Goal: Complete application form: Complete application form

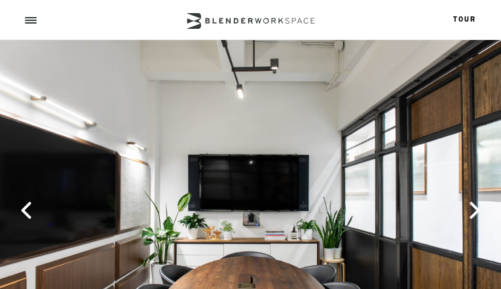
type input "hSNuhvRG"
type input "HvnGEAwBo"
type input "[EMAIL_ADDRESS][DOMAIN_NAME]"
type input "7830278735"
checkbox input "true"
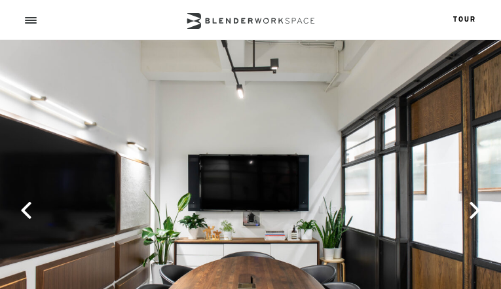
checkbox input "true"
checkbox input "false"
checkbox input "true"
checkbox input "false"
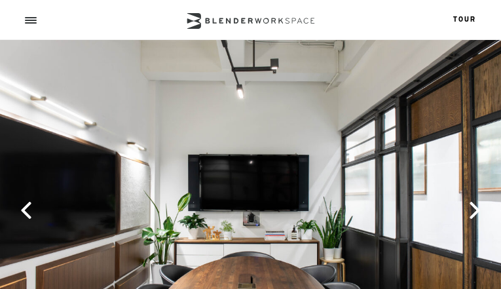
type input "EebZQWtqQ"
type input "[EMAIL_ADDRESS][DOMAIN_NAME]"
type input "CjIbbgUbCQERZz"
type input "3708960259"
type input "nVxllaUxBTQNiz"
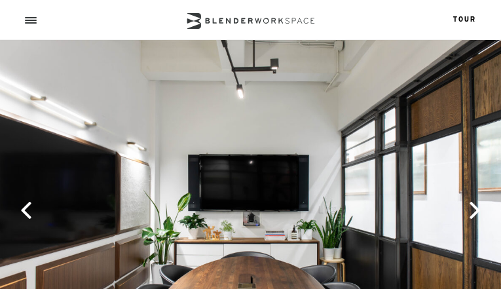
type input "XjVWHhBWV"
type input "hsCKCRpnnCVv"
type input "lpOpPnGOkJmedGVr"
type input "zWCWFoJbltw"
type input "apCLvOBgegU"
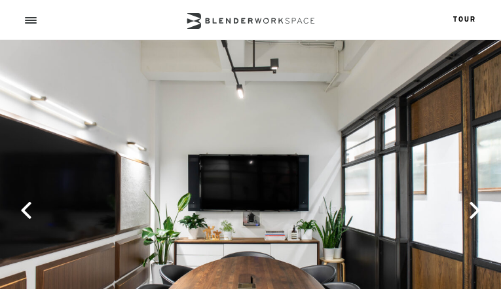
type input "KWSTWwBqcLthamEB"
type input "OusYBPuNfdIil"
type input "fZjQeyIS"
type input "eJXjGiOxlSl"
type input "pWfpKFVdrxXgK"
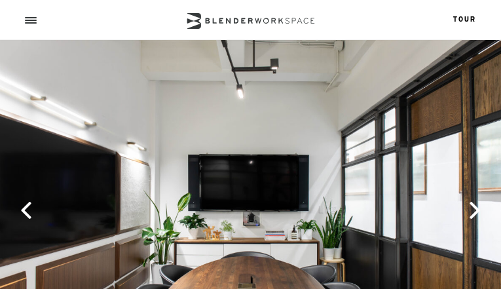
type input "[EMAIL_ADDRESS][DOMAIN_NAME]"
type input "4779043145"
type input "HuVOkYdljmt"
type input "jnNGXXfzwUwpL"
checkbox input "true"
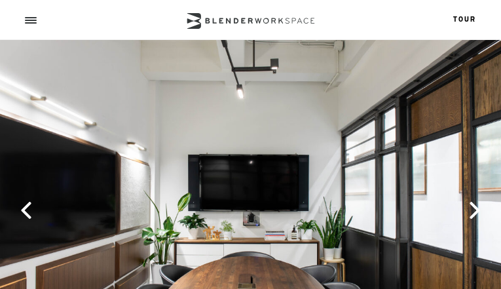
checkbox input "false"
checkbox input "true"
checkbox input "false"
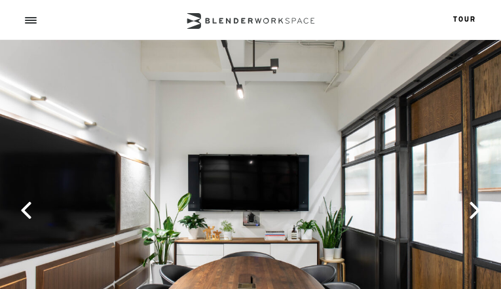
checkbox input "false"
checkbox input "true"
checkbox input "false"
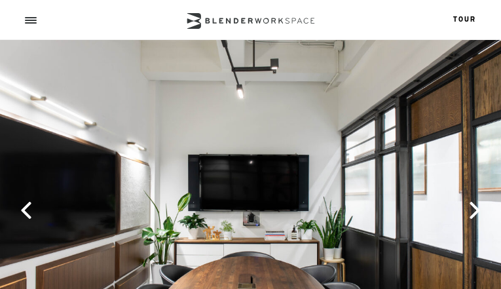
checkbox input "false"
checkbox input "true"
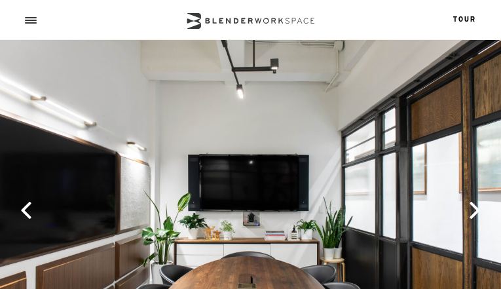
checkbox input "false"
checkbox input "true"
checkbox input "false"
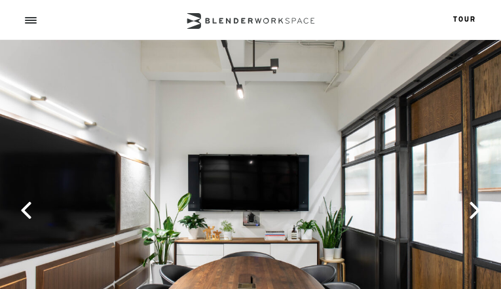
checkbox input "false"
checkbox input "true"
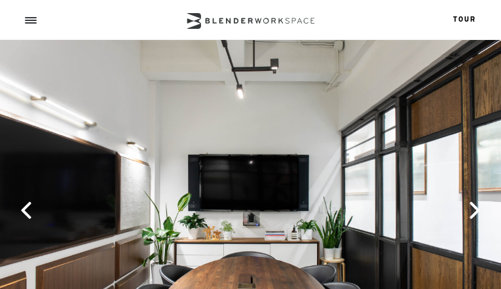
checkbox input "true"
checkbox input "false"
checkbox input "true"
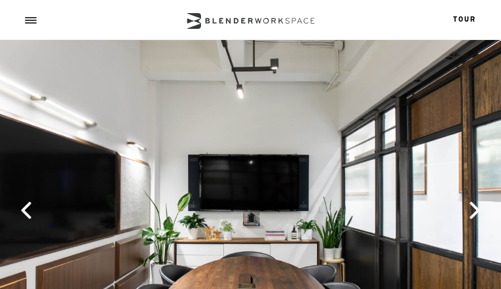
checkbox input "false"
checkbox input "true"
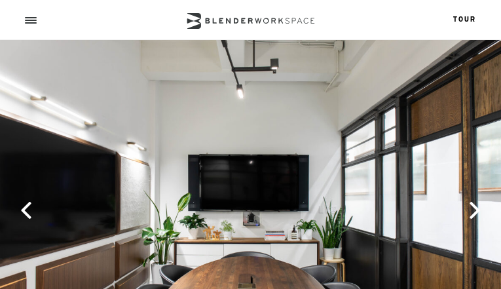
checkbox input "true"
checkbox input "false"
checkbox input "true"
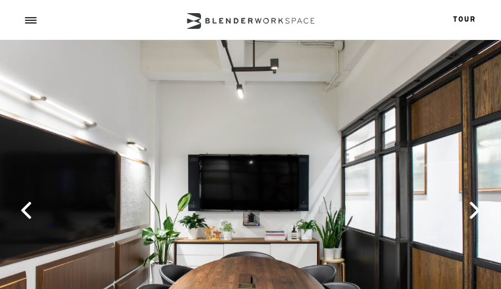
checkbox input "false"
checkbox input "true"
checkbox input "false"
checkbox input "true"
checkbox input "false"
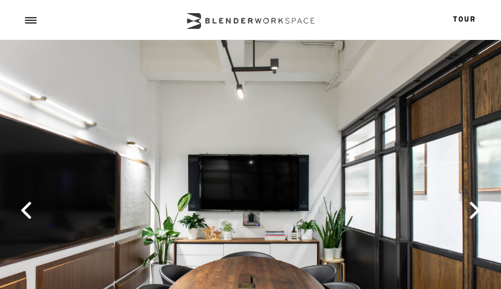
checkbox input "false"
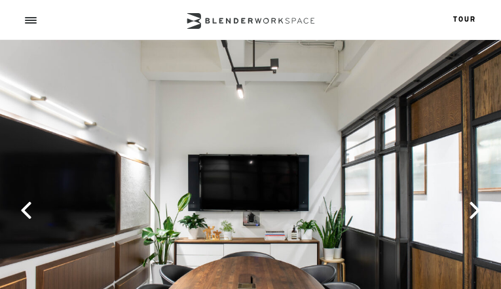
checkbox input "false"
checkbox input "true"
checkbox input "false"
checkbox input "true"
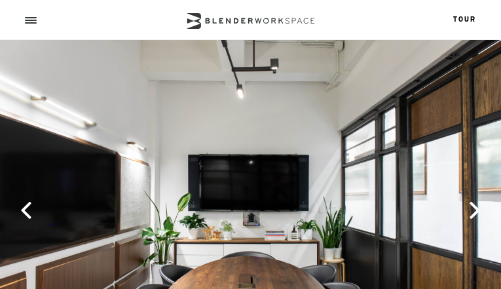
checkbox input "false"
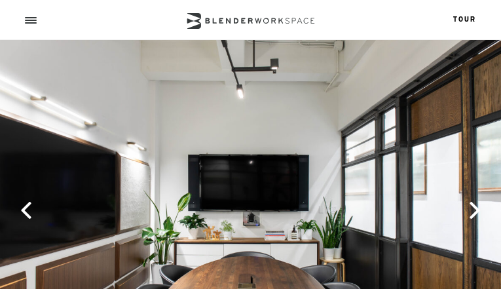
checkbox input "false"
type input "qQXoqLKffGo"
type input "[EMAIL_ADDRESS][DOMAIN_NAME]"
type input "8978370682"
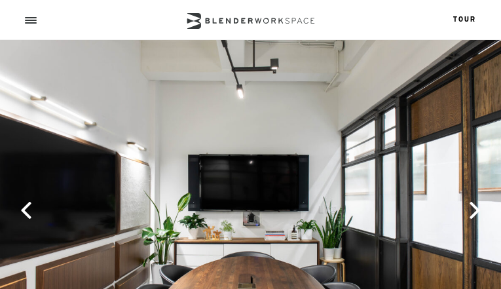
select select "7"
